Goal: Obtain resource: Download file/media

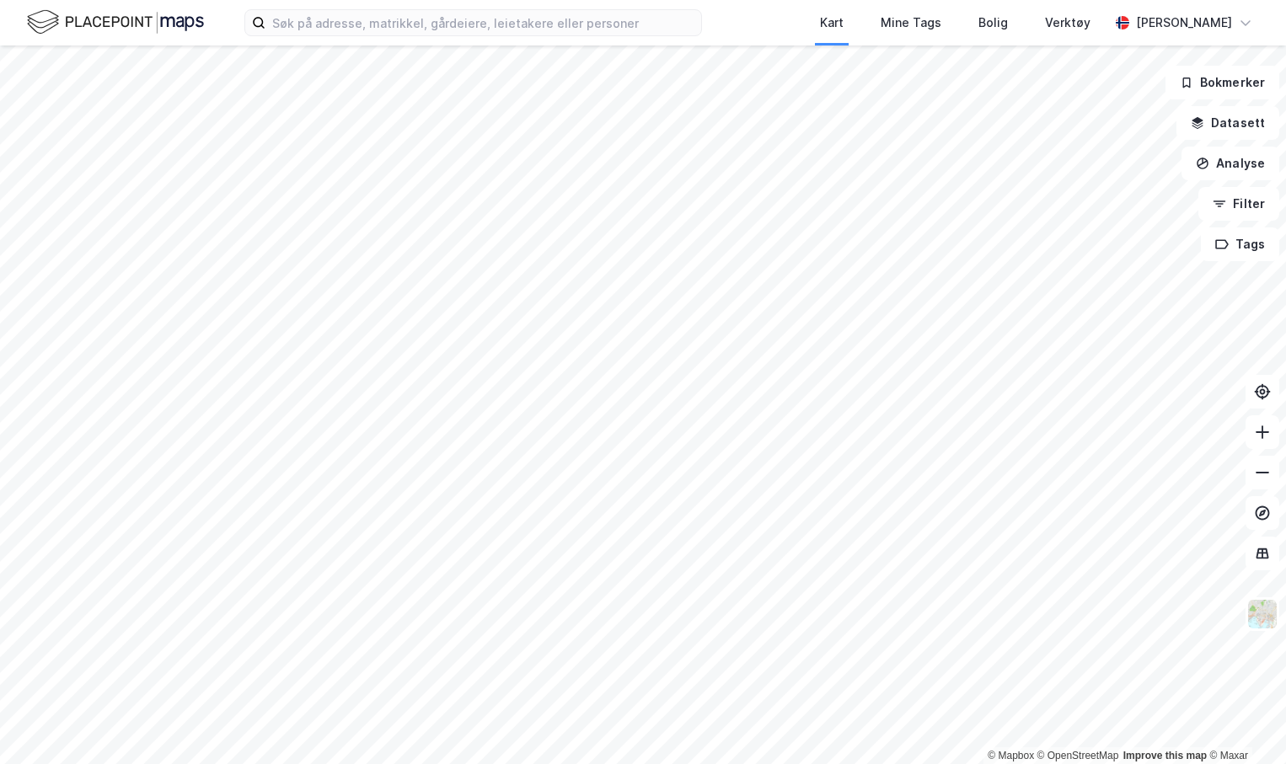
click at [389, 37] on div "Kart Mine Tags Bolig Verktøy [PERSON_NAME]" at bounding box center [643, 22] width 1286 height 45
click at [387, 29] on input at bounding box center [483, 22] width 436 height 25
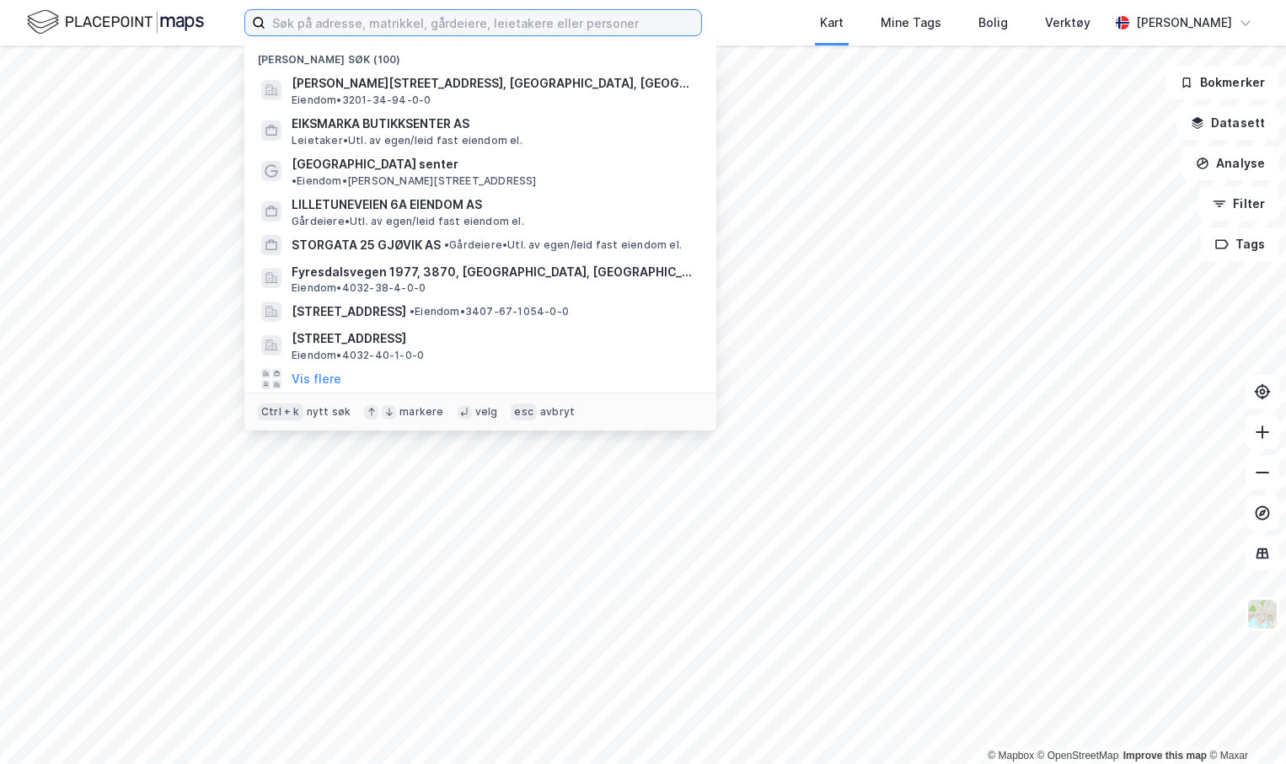
paste input "Lilletuneveien 6A Eiendom AS"
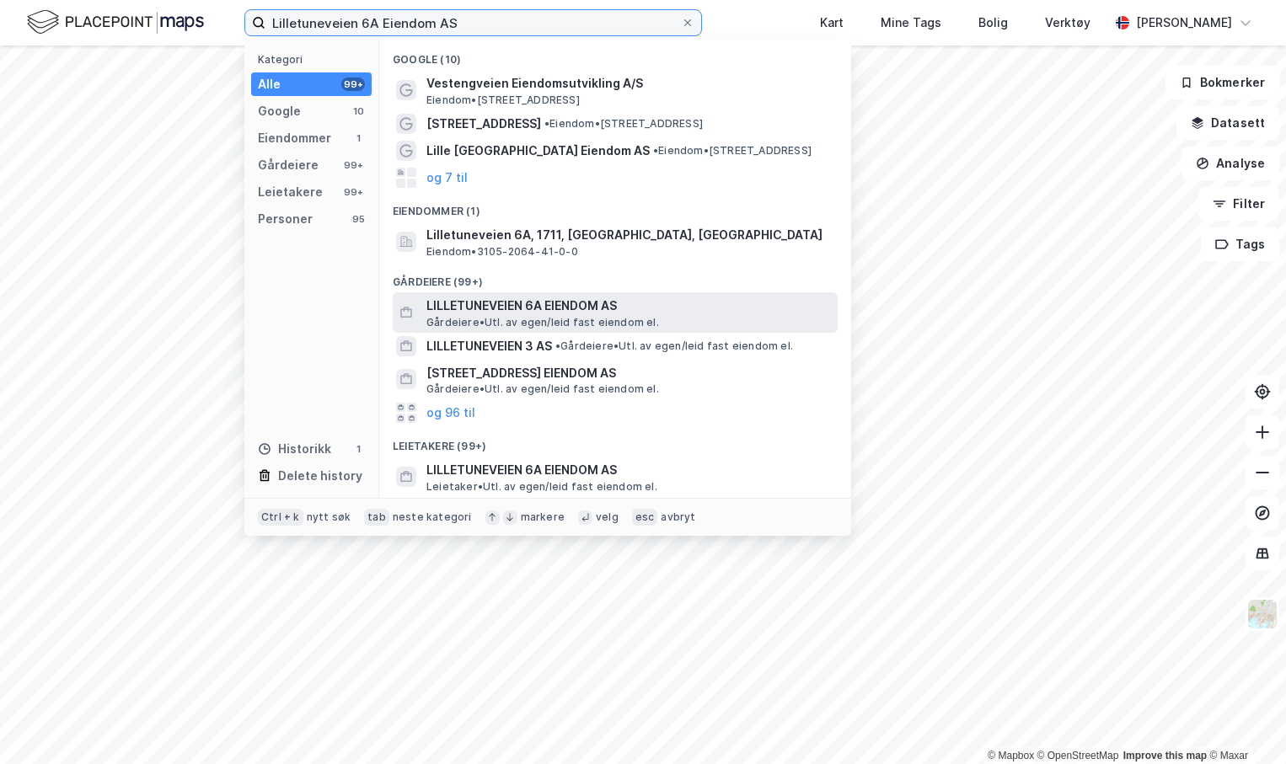
type input "Lilletuneveien 6A Eiendom AS"
click at [527, 308] on span "LILLETUNEVEIEN 6A EIENDOM AS" at bounding box center [628, 306] width 404 height 20
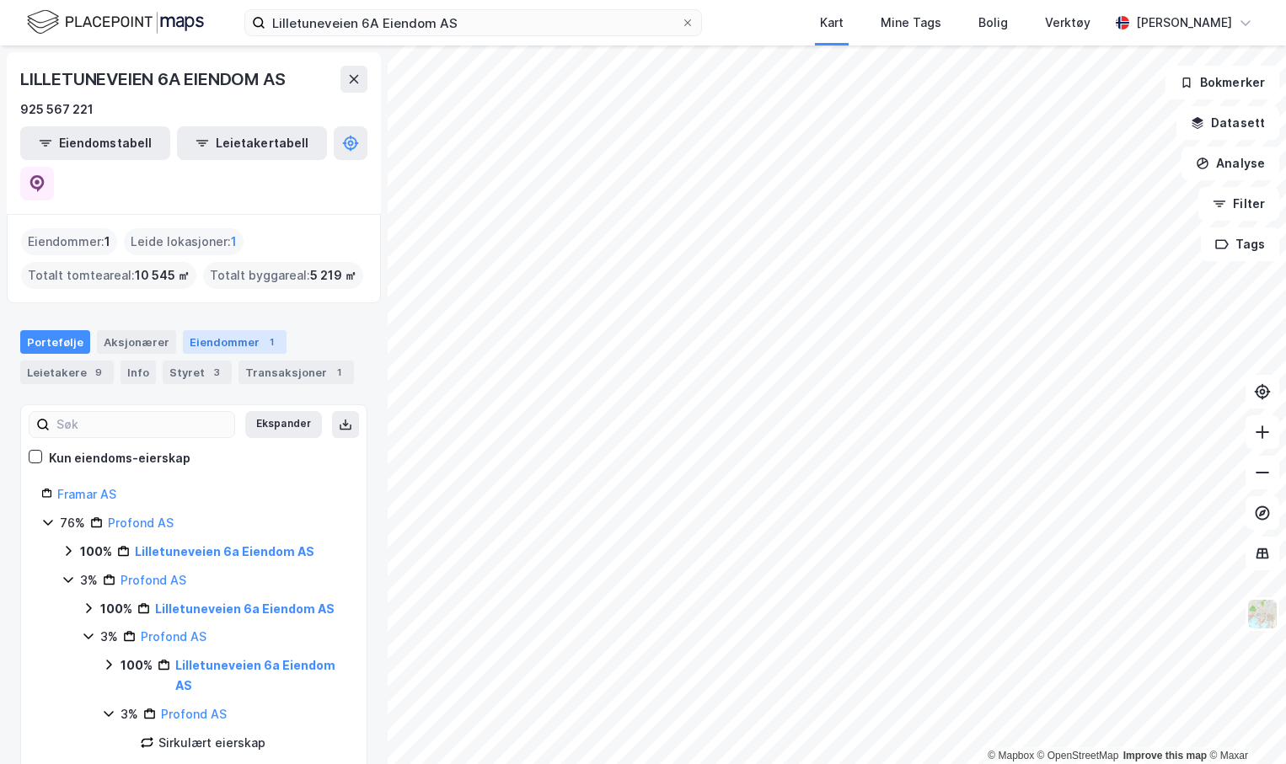
click at [226, 330] on div "Eiendommer 1" at bounding box center [235, 342] width 104 height 24
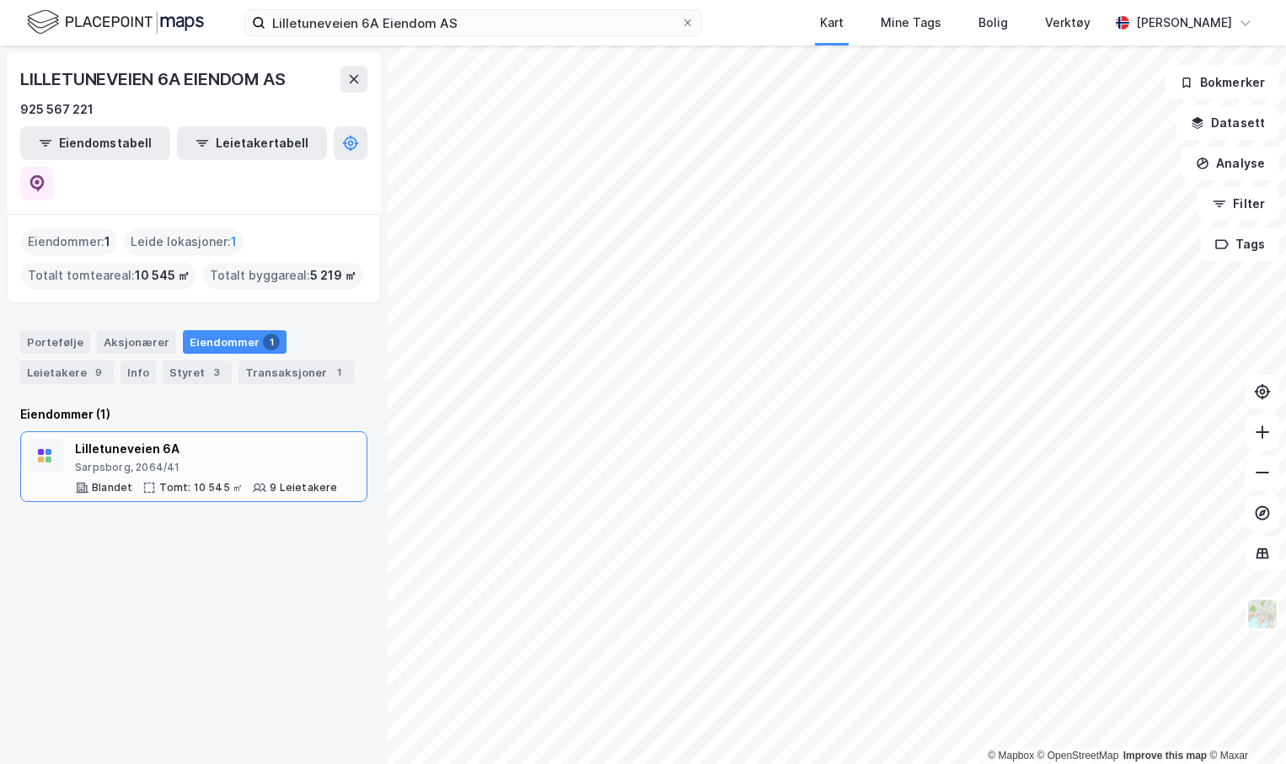
click at [142, 439] on div "Lilletuneveien 6A" at bounding box center [206, 449] width 263 height 20
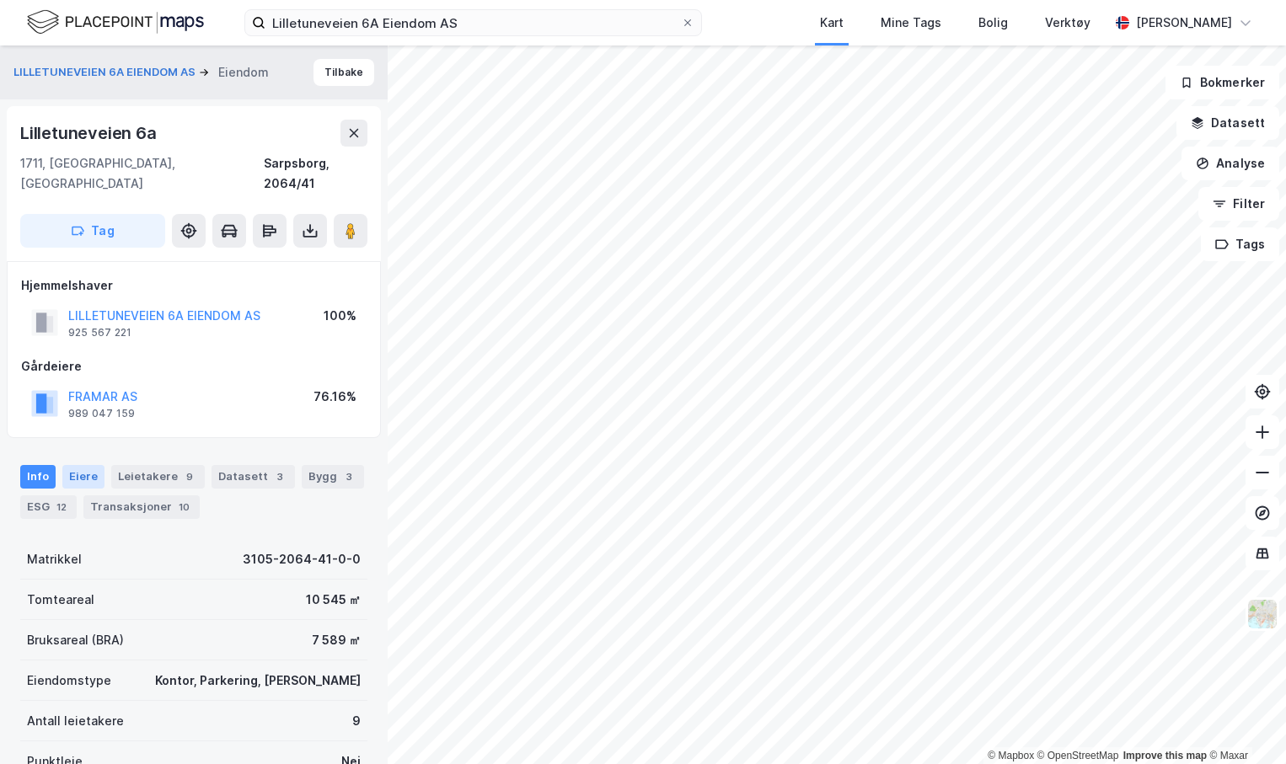
click at [91, 465] on div "Eiere" at bounding box center [83, 477] width 42 height 24
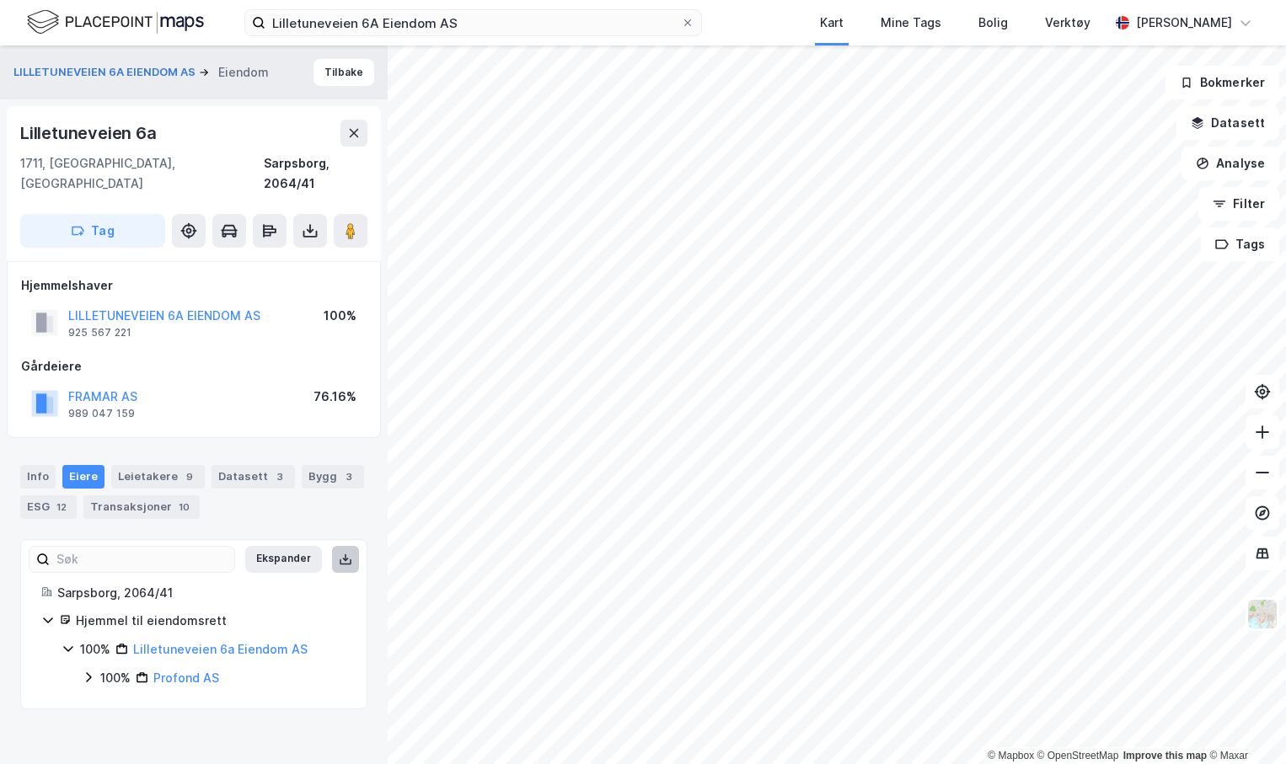
click at [332, 546] on button at bounding box center [345, 559] width 27 height 27
click at [307, 222] on icon at bounding box center [310, 230] width 17 height 17
click at [303, 251] on div "Last ned grunnbok" at bounding box center [236, 264] width 179 height 27
click at [156, 495] on div "Transaksjoner 10" at bounding box center [141, 507] width 116 height 24
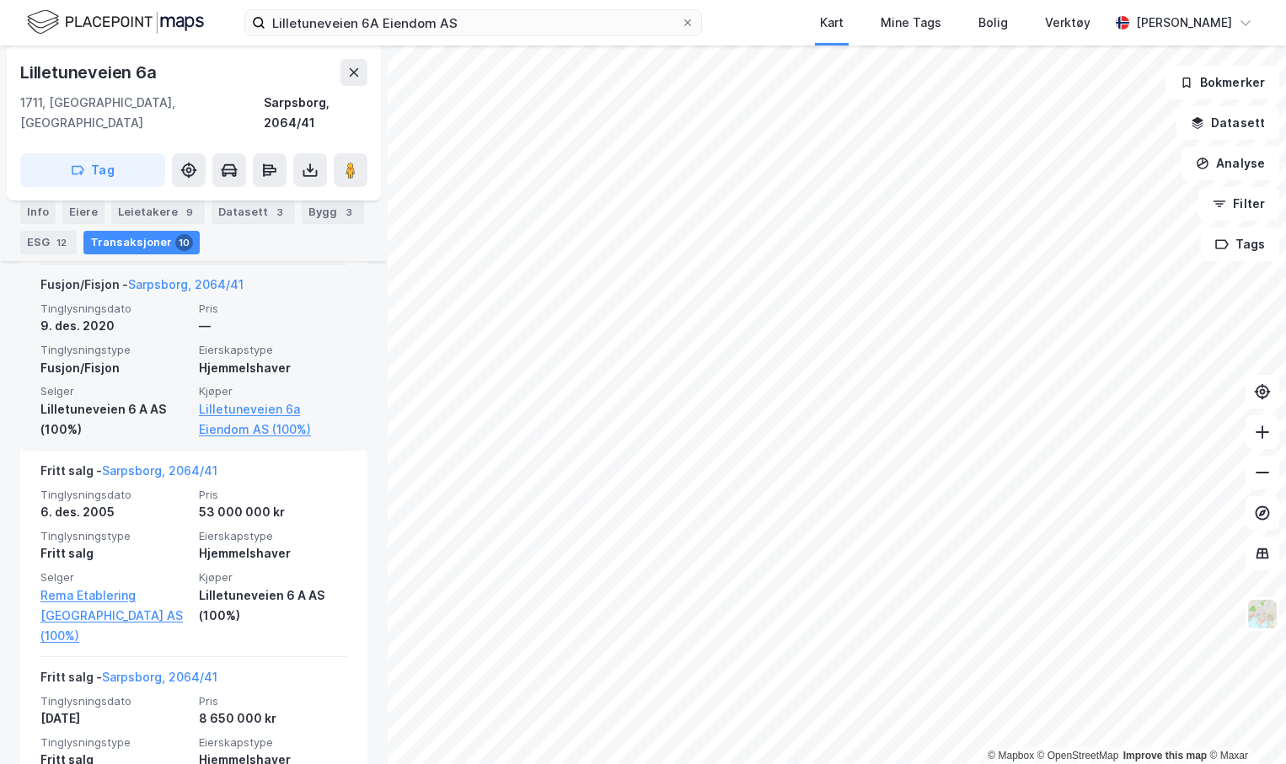
scroll to position [2092, 0]
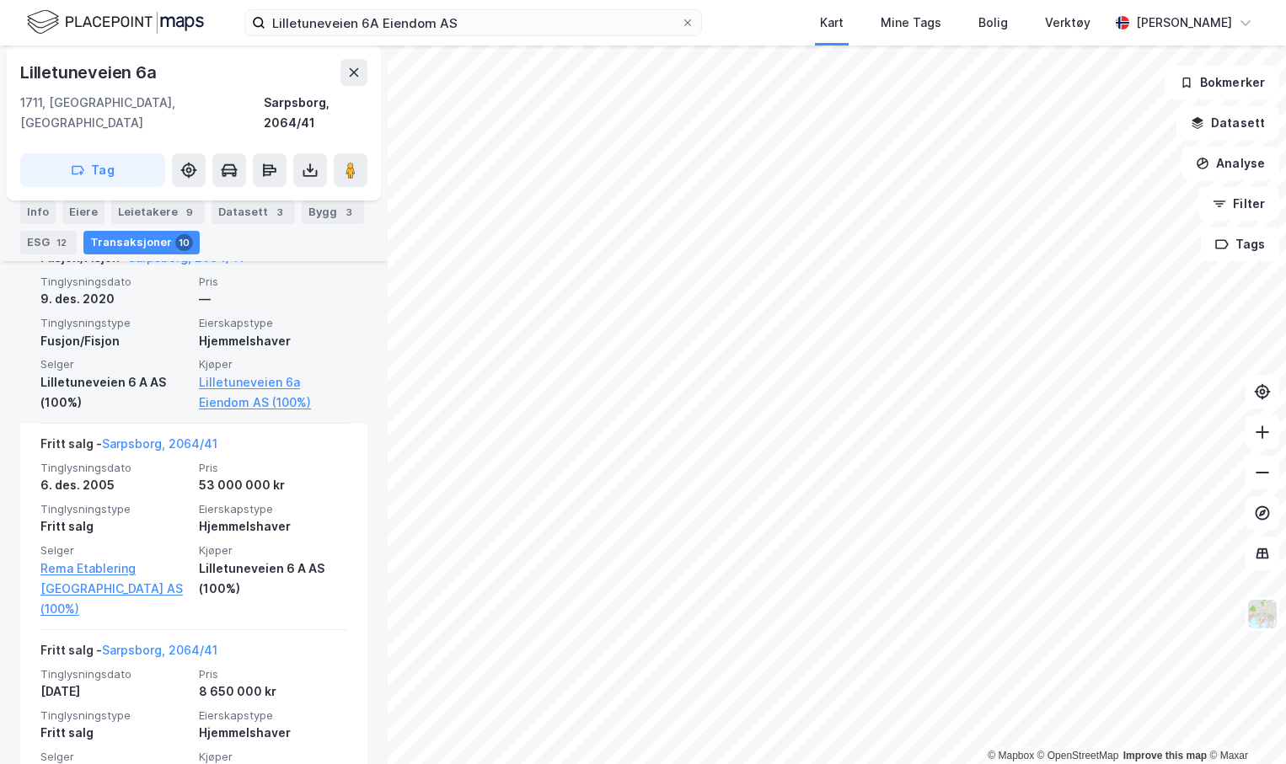
click at [145, 372] on span "Selger" at bounding box center [114, 364] width 148 height 14
